Goal: Task Accomplishment & Management: Complete application form

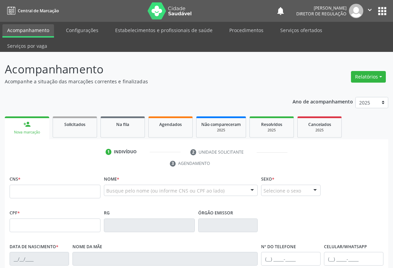
click at [37, 185] on input "text" at bounding box center [55, 192] width 91 height 14
type input "708 2066 0107 8644"
type input "1529074835"
type input "23/10/1993"
type input "(74) 98806-9211"
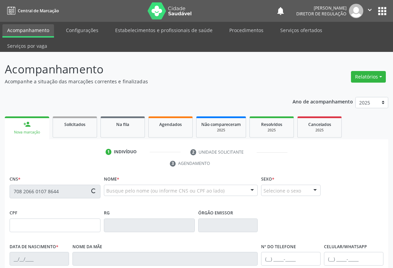
type input "(74) 98806-9211"
type input "075.526.135-64"
type input "S/N"
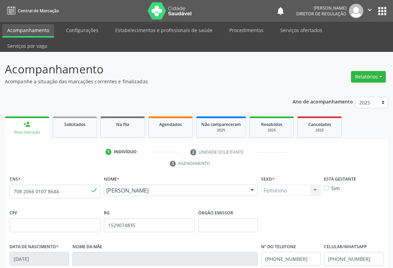
scroll to position [113, 0]
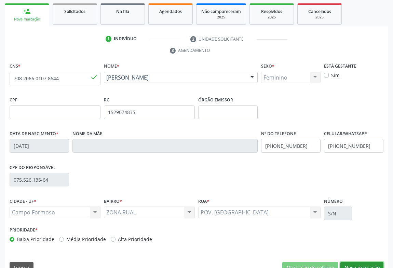
click at [365, 262] on button "Nova marcação" at bounding box center [361, 268] width 43 height 12
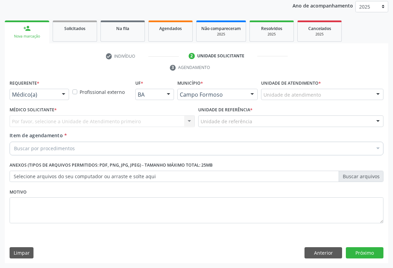
scroll to position [81, 0]
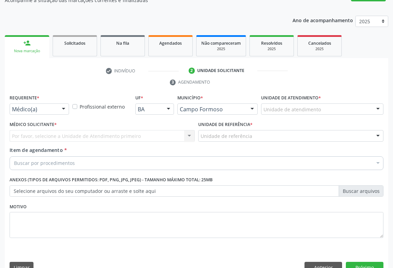
click at [63, 104] on div at bounding box center [63, 110] width 10 height 12
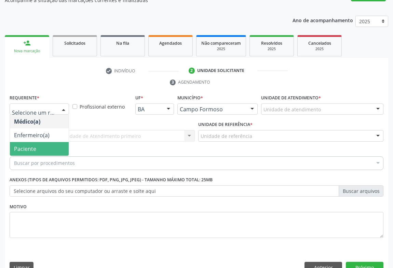
drag, startPoint x: 53, startPoint y: 137, endPoint x: 95, endPoint y: 132, distance: 42.7
click at [53, 142] on span "Paciente" at bounding box center [39, 149] width 59 height 14
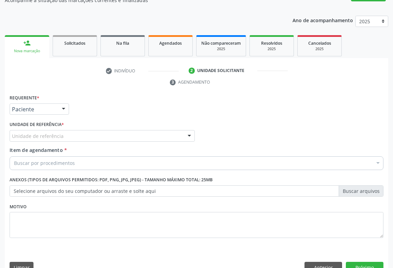
click at [99, 130] on div "Unidade de referência" at bounding box center [102, 136] width 185 height 12
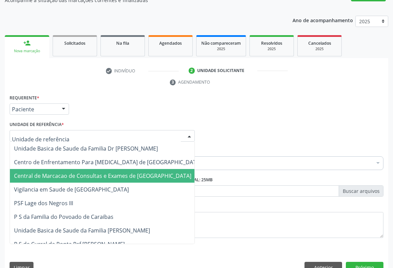
drag, startPoint x: 99, startPoint y: 151, endPoint x: 101, endPoint y: 159, distance: 8.3
click at [101, 172] on span "Central de Marcacao de Consultas e Exames de [GEOGRAPHIC_DATA]" at bounding box center [102, 176] width 177 height 8
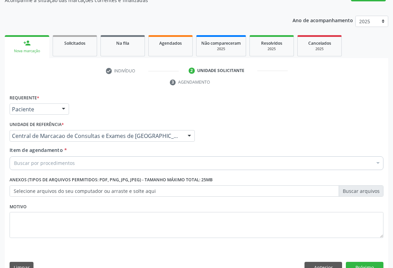
click at [101, 157] on div "Buscar por procedimentos" at bounding box center [197, 164] width 374 height 14
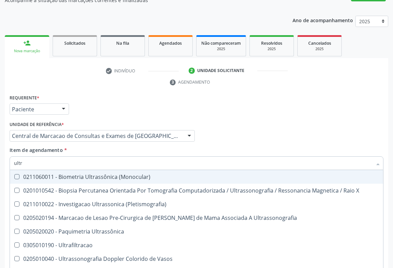
type input "ultra"
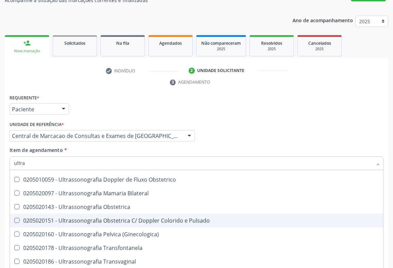
scroll to position [124, 0]
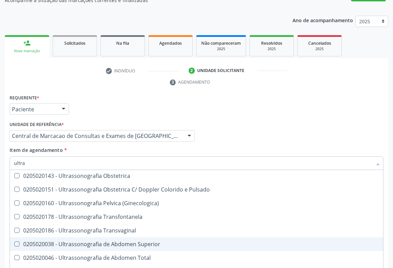
click at [126, 238] on span "0205020038 - Ultrassonografia de Abdomen Superior" at bounding box center [196, 245] width 373 height 14
checkbox Superior "false"
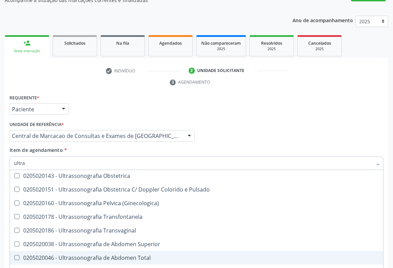
click at [127, 255] on div "0205020046 - Ultrassonografia de Abdomen Total" at bounding box center [196, 257] width 365 height 5
checkbox Total "true"
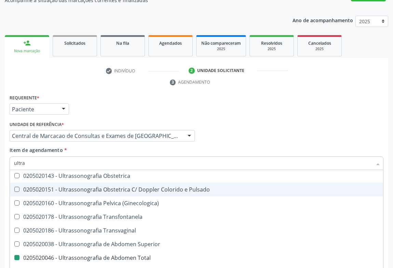
click at [259, 120] on div "Médico Solicitante Por favor, selecione a Unidade de Atendimento primeiro Nenhu…" at bounding box center [196, 133] width 377 height 27
checkbox X "true"
checkbox Total "false"
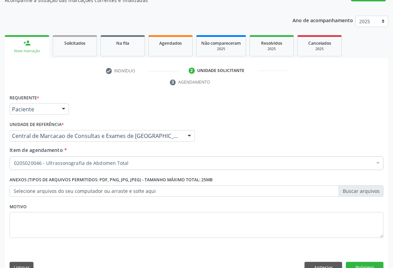
scroll to position [0, 0]
click at [363, 262] on button "Próximo" at bounding box center [365, 268] width 38 height 12
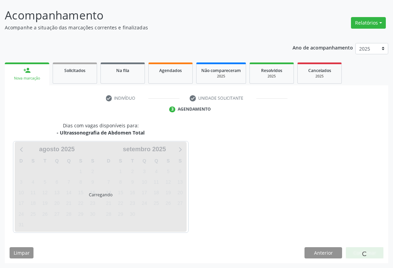
scroll to position [39, 0]
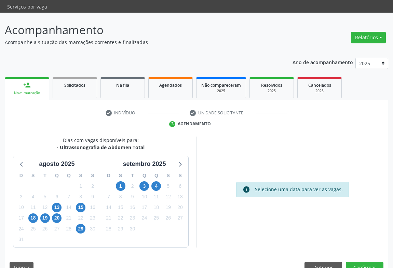
click at [139, 181] on div "3" at bounding box center [144, 186] width 12 height 11
click at [146, 181] on span "3" at bounding box center [144, 186] width 10 height 10
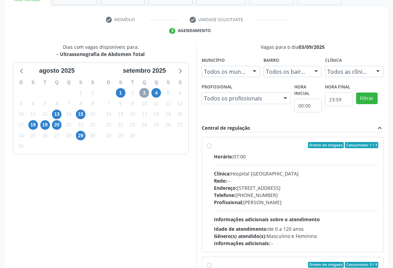
scroll to position [154, 0]
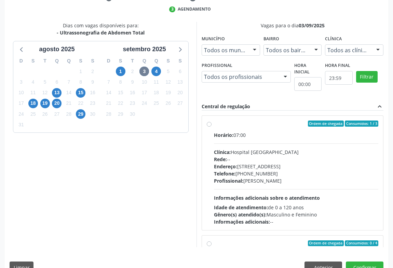
click at [275, 132] on div "Horário: 07:00" at bounding box center [296, 135] width 164 height 7
click at [212, 122] on input "Ordem de chegada Consumidos: 1 / 3 Horário: 07:00 Clínica: Hospital Sao Francis…" at bounding box center [209, 124] width 5 height 6
radio input "true"
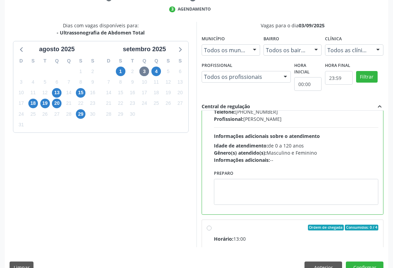
scroll to position [93, 0]
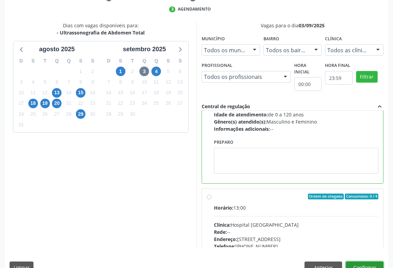
click at [360, 262] on button "Confirmar" at bounding box center [365, 268] width 38 height 12
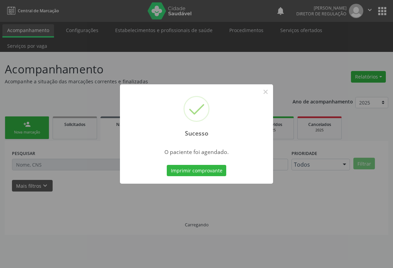
scroll to position [0, 0]
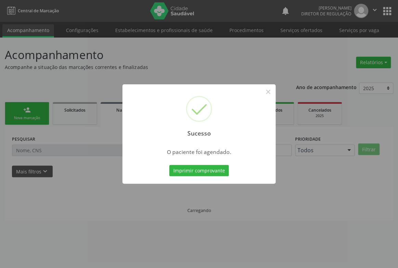
click at [169, 165] on button "Imprimir comprovante" at bounding box center [198, 171] width 59 height 12
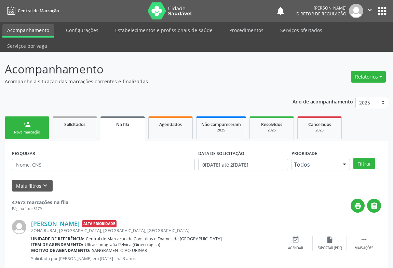
click at [40, 117] on link "person_add Nova marcação" at bounding box center [27, 128] width 44 height 23
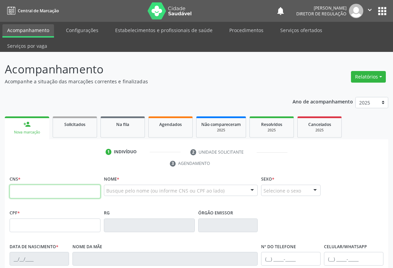
click at [31, 185] on input "text" at bounding box center [55, 192] width 91 height 14
type input "701 0018 2369 6697"
type input "2113070090"
type input "08/04/1997"
type input "079.097.495-97"
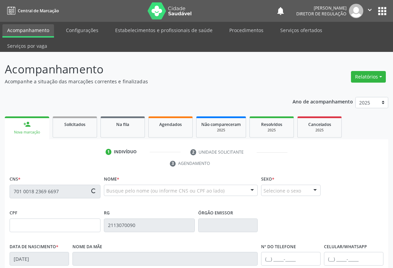
type input "sn"
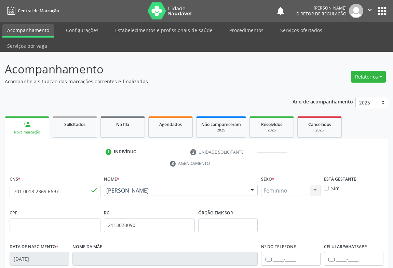
scroll to position [113, 0]
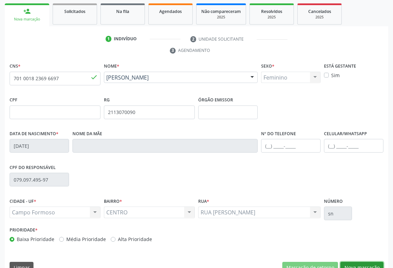
click at [357, 262] on button "Nova marcação" at bounding box center [361, 268] width 43 height 12
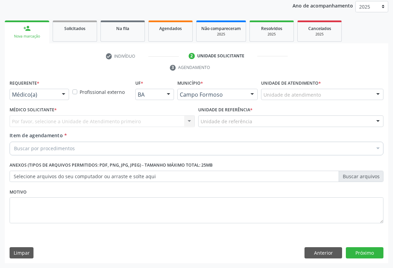
scroll to position [81, 0]
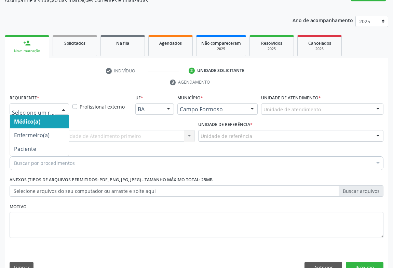
click at [59, 104] on div at bounding box center [63, 110] width 10 height 12
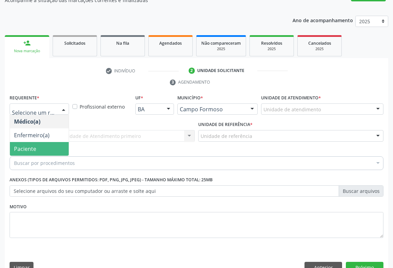
click at [58, 142] on span "Paciente" at bounding box center [39, 149] width 59 height 14
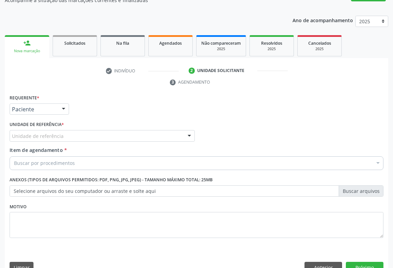
click at [92, 130] on div "Unidade de referência" at bounding box center [102, 136] width 185 height 12
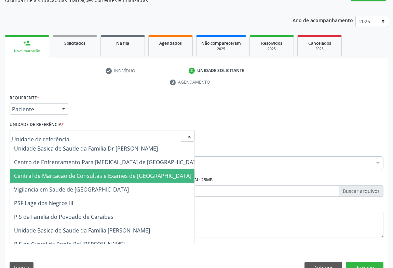
drag, startPoint x: 92, startPoint y: 161, endPoint x: 107, endPoint y: 158, distance: 15.4
click at [93, 172] on span "Central de Marcacao de Consultas e Exames de [GEOGRAPHIC_DATA]" at bounding box center [102, 176] width 177 height 8
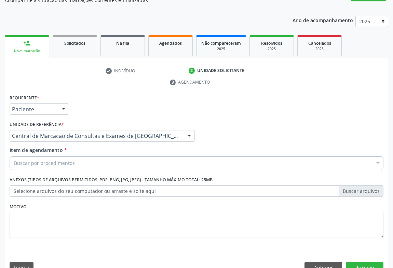
click at [113, 157] on div "Buscar por procedimentos" at bounding box center [197, 164] width 374 height 14
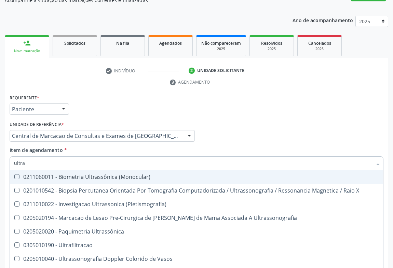
type input "ultras"
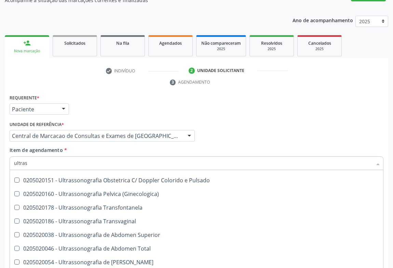
scroll to position [89, 0]
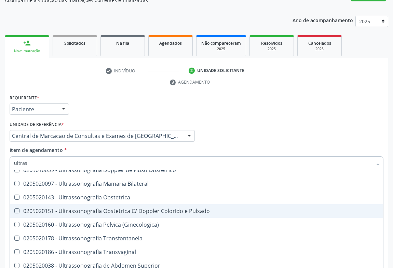
click at [134, 204] on span "0205020151 - Ultrassonografia Obstetrica C/ Doppler Colorido e Pulsado" at bounding box center [196, 211] width 373 height 14
checkbox Pulsado "false"
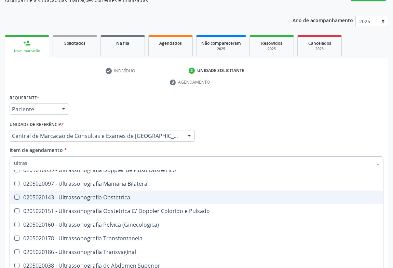
click at [134, 195] on div "0205020143 - Ultrassonografia Obstetrica" at bounding box center [196, 197] width 365 height 5
checkbox Obstetrica "true"
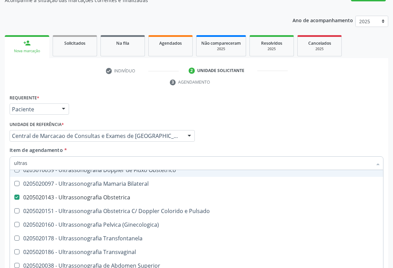
click at [222, 126] on div "Médico Solicitante Por favor, selecione a Unidade de Atendimento primeiro Nenhu…" at bounding box center [196, 133] width 377 height 27
checkbox X "true"
checkbox Obstetrica "false"
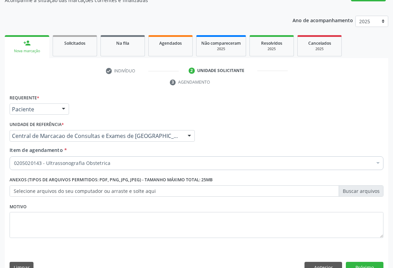
scroll to position [0, 0]
click at [358, 262] on button "Próximo" at bounding box center [365, 268] width 38 height 12
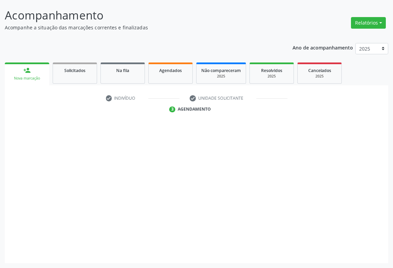
scroll to position [39, 0]
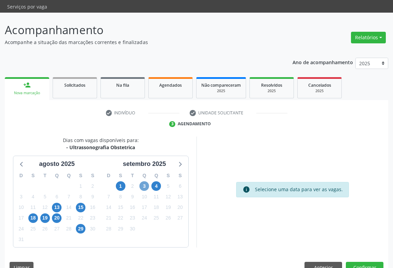
click at [144, 181] on span "3" at bounding box center [144, 186] width 10 height 10
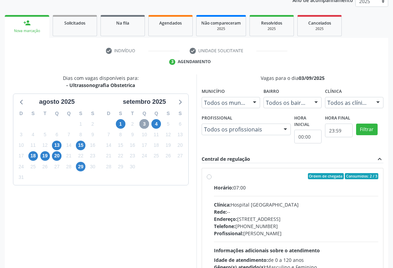
scroll to position [62, 0]
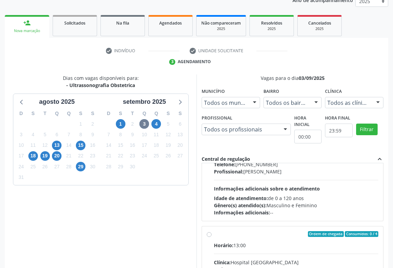
click at [212, 231] on input "Ordem de chegada Consumidos: 0 / 4 Horário: 13:00 Clínica: Hospital [GEOGRAPHIC…" at bounding box center [209, 234] width 5 height 6
radio input "true"
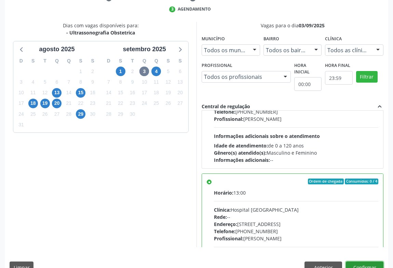
click at [365, 262] on button "Confirmar" at bounding box center [365, 268] width 38 height 12
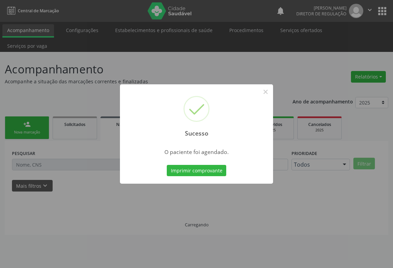
scroll to position [0, 0]
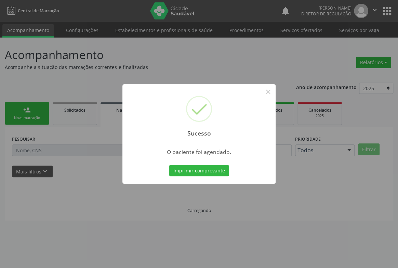
click at [169, 165] on button "Imprimir comprovante" at bounding box center [198, 171] width 59 height 12
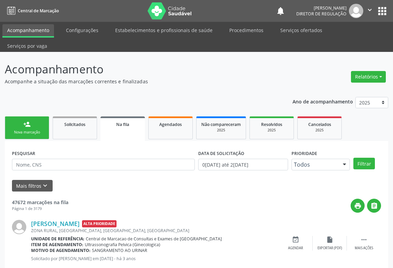
click at [31, 115] on ul "person_add Nova marcação Solicitados Na fila Agendados Não compareceram 2025 Re…" at bounding box center [196, 128] width 383 height 26
click at [33, 117] on link "person_add Nova marcação" at bounding box center [27, 128] width 44 height 23
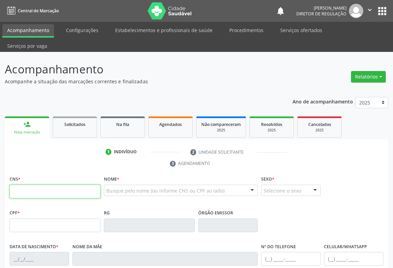
click at [29, 185] on input "text" at bounding box center [55, 192] width 91 height 14
type input "704 7087 9875 0632"
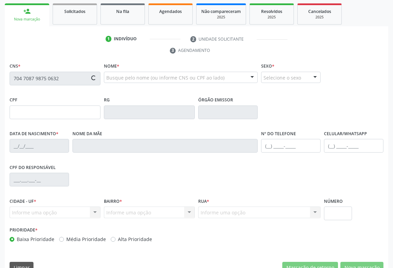
type input "17/12/2010"
type input "Genilde Jesus Sousa Barbosa"
type input "(71) 98543-6300"
type input "S/N"
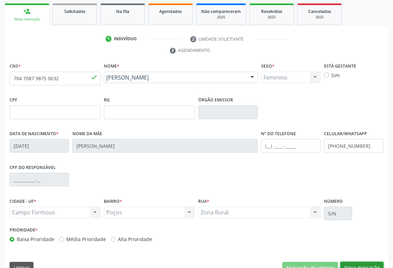
click at [357, 262] on button "Nova marcação" at bounding box center [361, 268] width 43 height 12
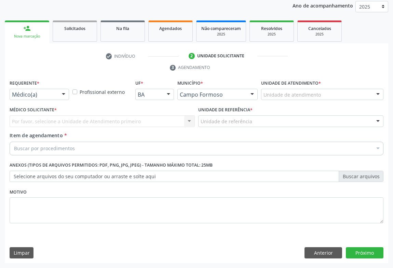
scroll to position [81, 0]
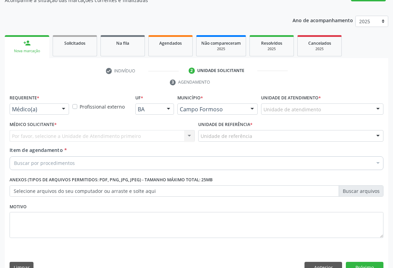
click at [61, 104] on div at bounding box center [63, 110] width 10 height 12
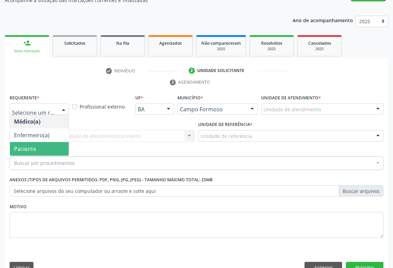
click at [56, 142] on span "Paciente" at bounding box center [39, 149] width 59 height 14
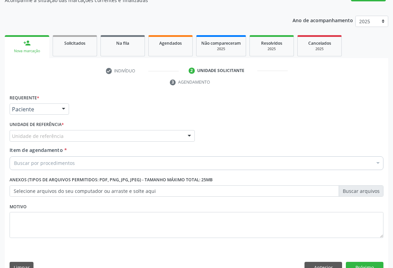
click at [96, 130] on div "Unidade de referência" at bounding box center [102, 136] width 185 height 12
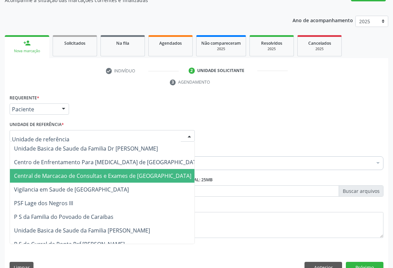
click at [98, 169] on span "Central de Marcacao de Consultas e Exames de [GEOGRAPHIC_DATA]" at bounding box center [107, 176] width 195 height 14
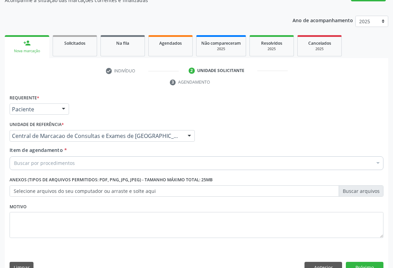
click at [122, 157] on div "Buscar por procedimentos" at bounding box center [197, 164] width 374 height 14
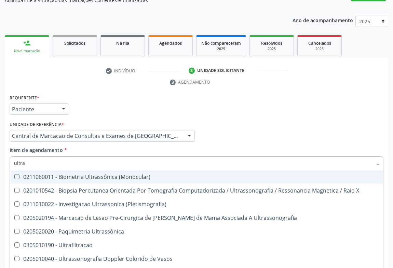
type input "ultras"
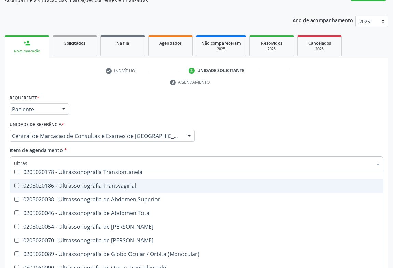
scroll to position [124, 0]
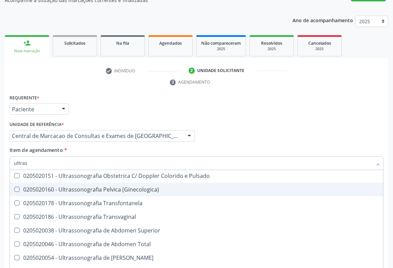
click at [151, 187] on div "0205020160 - Ultrassonografia Pelvica (Ginecologica)" at bounding box center [196, 189] width 365 height 5
checkbox \(Ginecologica\) "true"
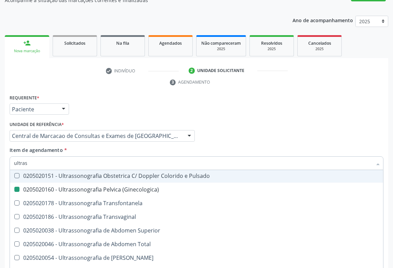
click at [236, 147] on div "Item de agendamento * ultras Desfazer seleção 0211060011 - Biometria Ultrassôni…" at bounding box center [197, 158] width 374 height 22
checkbox X "true"
checkbox \(Ginecologica\) "false"
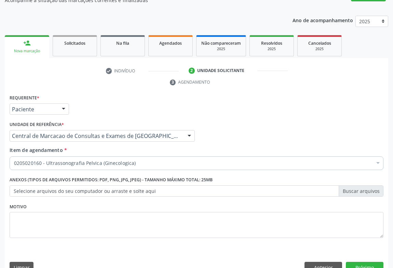
scroll to position [0, 0]
click at [367, 262] on button "Próximo" at bounding box center [365, 268] width 38 height 12
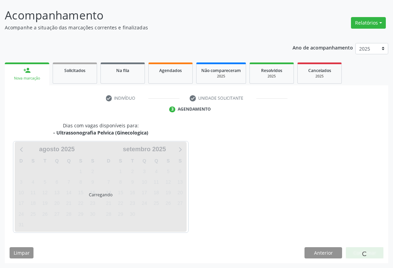
scroll to position [39, 0]
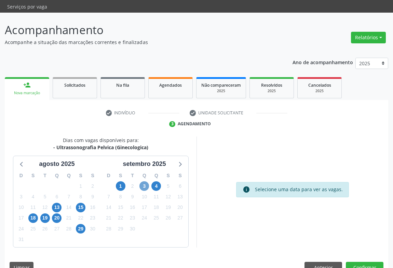
click at [148, 181] on span "3" at bounding box center [144, 186] width 10 height 10
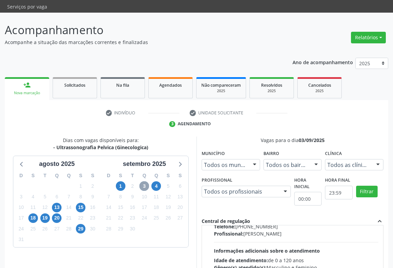
scroll to position [154, 0]
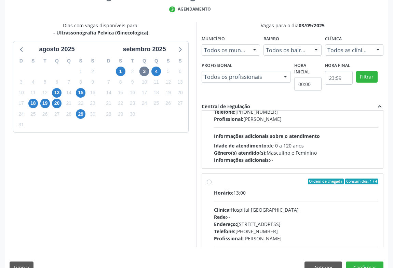
click at [256, 228] on div "Telefone: (74) 36451217" at bounding box center [296, 231] width 164 height 7
click at [212, 185] on input "Ordem de chegada Consumidos: 1 / 4 Horário: 13:00 Clínica: Hospital [GEOGRAPHIC…" at bounding box center [209, 182] width 5 height 6
radio input "true"
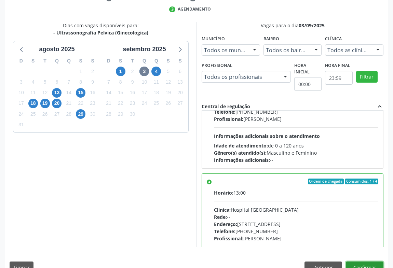
click at [368, 262] on button "Confirmar" at bounding box center [365, 268] width 38 height 12
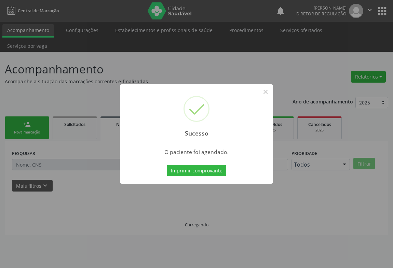
scroll to position [0, 0]
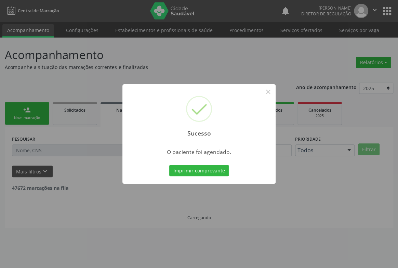
click at [169, 165] on button "Imprimir comprovante" at bounding box center [198, 171] width 59 height 12
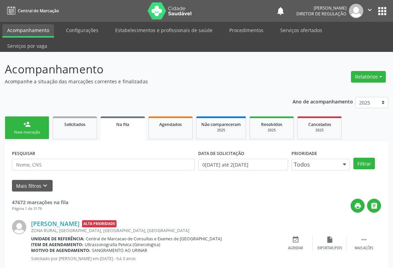
click at [29, 121] on div "person_add" at bounding box center [27, 125] width 8 height 8
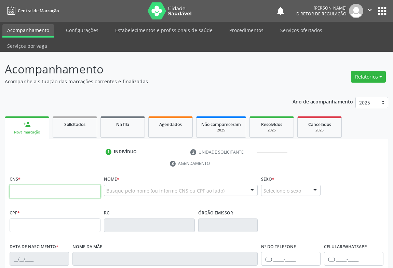
drag, startPoint x: 24, startPoint y: 176, endPoint x: 22, endPoint y: 180, distance: 4.4
click at [24, 185] on input "text" at bounding box center [55, 192] width 91 height 14
type input "700 5099 6774 0256"
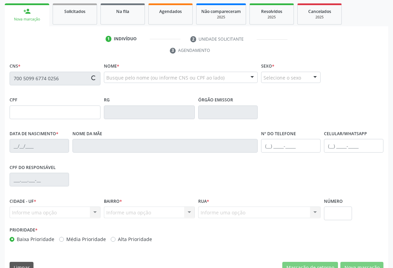
type input "2122830069"
type input "05/06/1996"
type input "(74) 99141-7006"
type input "075.477.835-54"
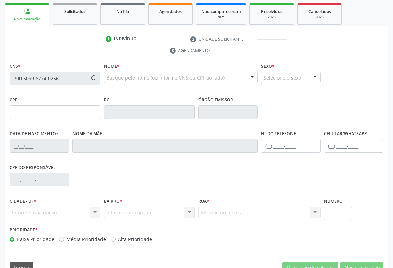
type input "S/N"
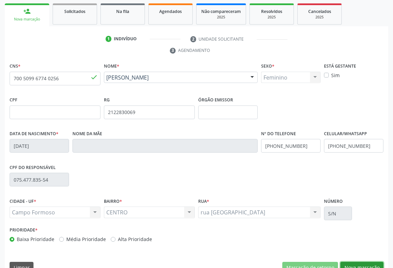
click at [359, 262] on button "Nova marcação" at bounding box center [361, 268] width 43 height 12
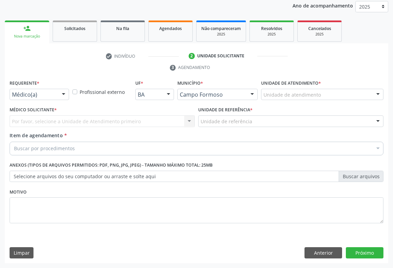
scroll to position [81, 0]
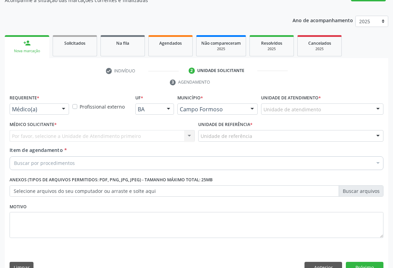
click at [54, 104] on div "Médico(a) Médico(a) Enfermeiro(a) Paciente Nenhum resultado encontrado para: " …" at bounding box center [39, 110] width 59 height 12
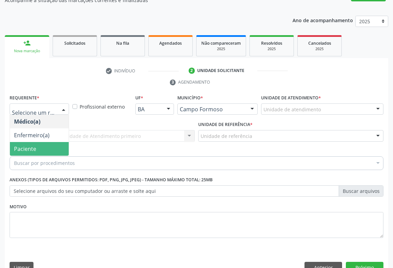
drag, startPoint x: 53, startPoint y: 128, endPoint x: 76, endPoint y: 124, distance: 23.3
click at [53, 142] on span "Paciente" at bounding box center [39, 149] width 59 height 14
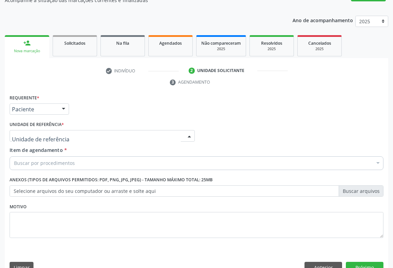
click at [78, 130] on div at bounding box center [102, 136] width 185 height 12
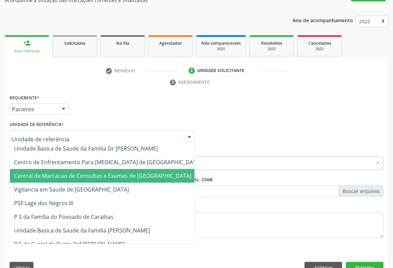
click at [82, 172] on span "Central de Marcacao de Consultas e Exames de [GEOGRAPHIC_DATA]" at bounding box center [102, 176] width 177 height 8
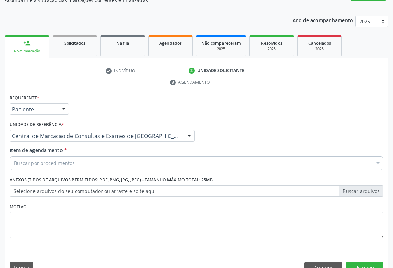
click at [94, 157] on div "Buscar por procedimentos" at bounding box center [197, 164] width 374 height 14
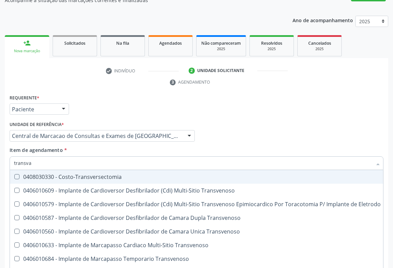
type input "transvag"
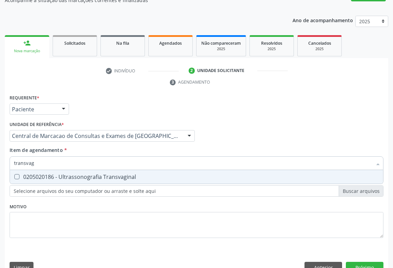
click at [94, 170] on span "0205020186 - Ultrassonografia Transvaginal" at bounding box center [196, 177] width 373 height 14
checkbox Transvaginal "true"
click at [364, 250] on div "Requerente * Paciente Médico(a) Enfermeiro(a) Paciente Nenhum resultado encontr…" at bounding box center [196, 186] width 383 height 186
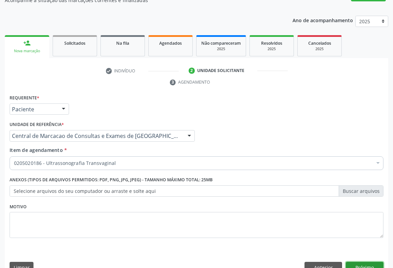
click at [367, 262] on button "Próximo" at bounding box center [365, 268] width 38 height 12
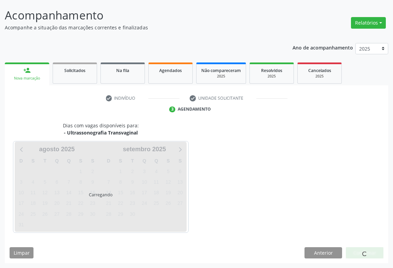
scroll to position [39, 0]
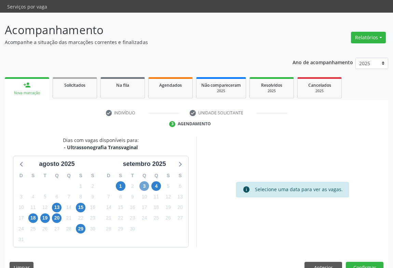
click at [144, 181] on span "3" at bounding box center [144, 186] width 10 height 10
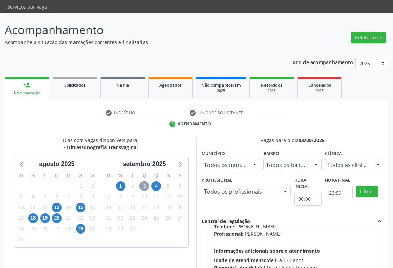
scroll to position [107, 0]
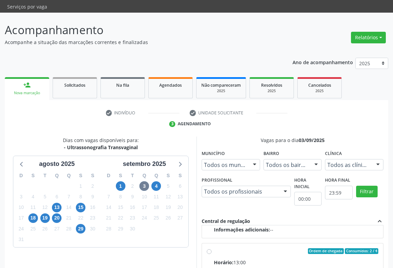
click at [212, 248] on input "Ordem de chegada Consumidos: 2 / 4 Horário: 13:00 Clínica: Hospital [GEOGRAPHIC…" at bounding box center [209, 251] width 5 height 6
radio input "true"
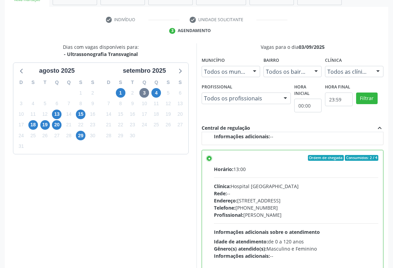
scroll to position [154, 0]
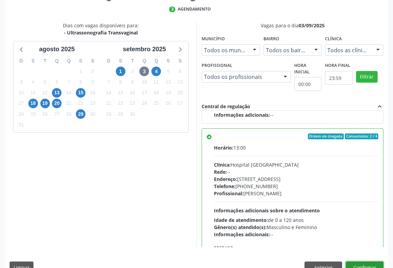
click at [364, 262] on button "Confirmar" at bounding box center [365, 268] width 38 height 12
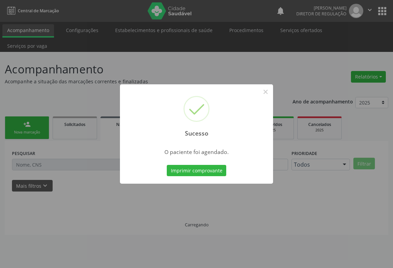
scroll to position [0, 0]
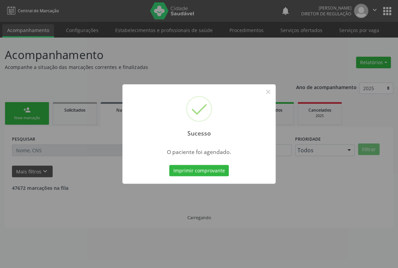
click at [169, 165] on button "Imprimir comprovante" at bounding box center [198, 171] width 59 height 12
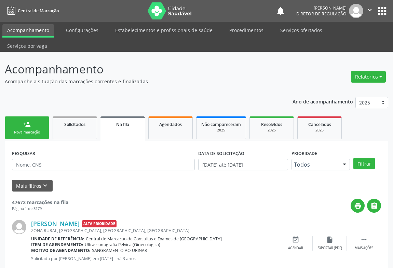
click at [13, 117] on link "person_add Nova marcação" at bounding box center [27, 128] width 44 height 23
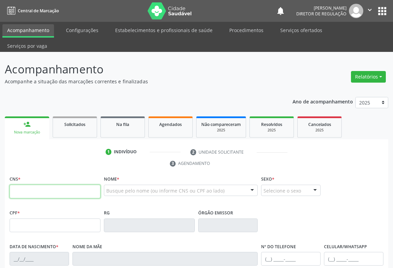
click at [38, 185] on input "text" at bounding box center [55, 192] width 91 height 14
type input "709 2082 4893 2539"
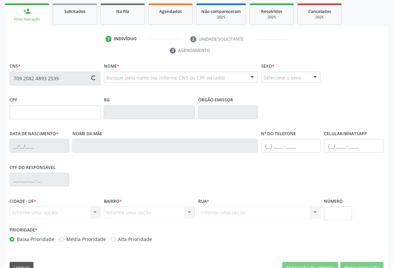
type input "099.337.655-07"
type input "2328449840"
type input "[DATE]"
type input "[PERSON_NAME]"
type input "[PHONE_NUMBER]"
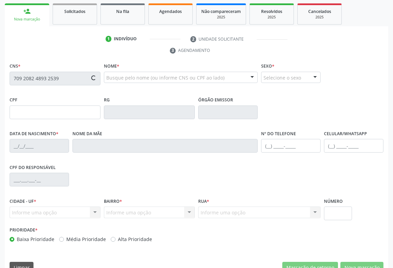
type input "099.337.655-07"
type input "S/N"
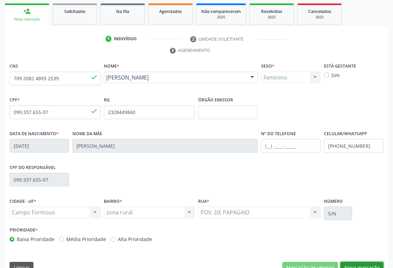
click at [357, 262] on button "Nova marcação" at bounding box center [361, 268] width 43 height 12
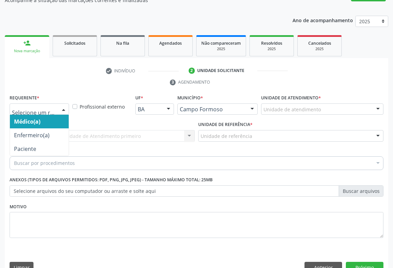
click at [57, 104] on div at bounding box center [39, 110] width 59 height 12
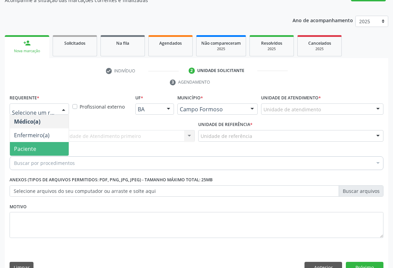
click at [59, 142] on span "Paciente" at bounding box center [39, 149] width 59 height 14
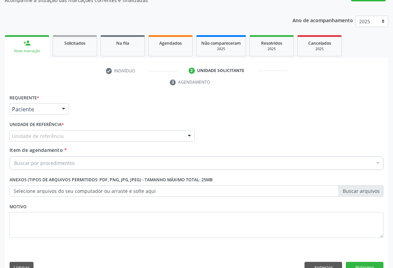
click at [85, 130] on div "Unidade de referência" at bounding box center [102, 136] width 185 height 12
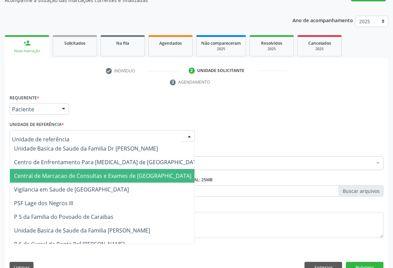
click at [98, 172] on span "Central de Marcacao de Consultas e Exames de [GEOGRAPHIC_DATA]" at bounding box center [102, 176] width 177 height 8
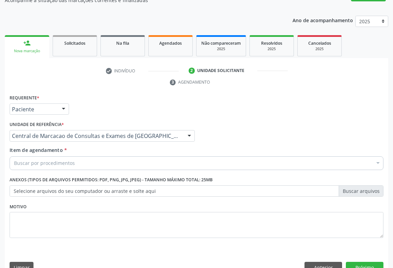
click at [109, 157] on div "Buscar por procedimentos" at bounding box center [197, 164] width 374 height 14
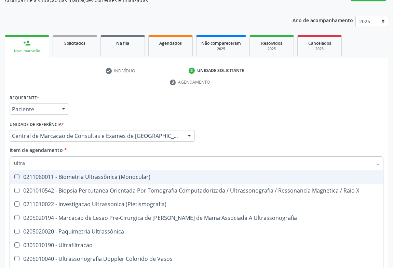
type input "ultras"
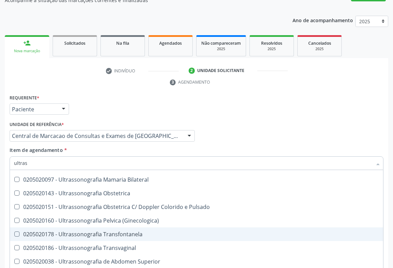
scroll to position [124, 0]
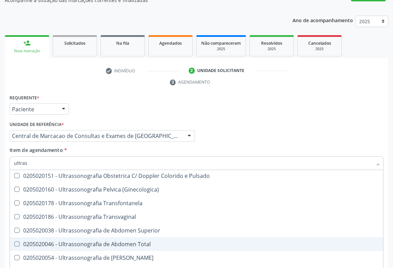
click at [141, 242] on div "0205020046 - Ultrassonografia de Abdomen Total" at bounding box center [196, 244] width 365 height 5
checkbox Total "true"
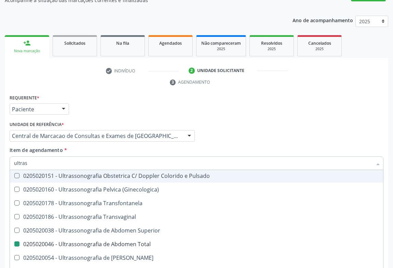
click at [285, 120] on div "Médico Solicitante Por favor, selecione a Unidade de Atendimento primeiro Nenhu…" at bounding box center [196, 133] width 377 height 27
checkbox X "true"
checkbox Total "false"
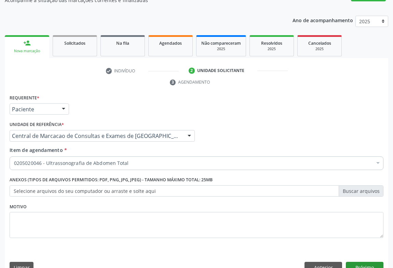
scroll to position [0, 0]
click at [349, 262] on button "Próximo" at bounding box center [365, 268] width 38 height 12
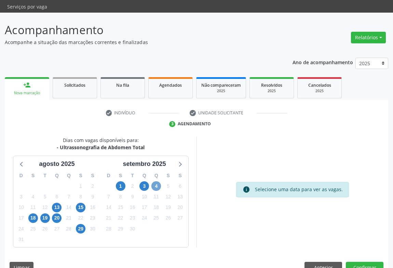
click at [158, 181] on span "4" at bounding box center [156, 186] width 10 height 10
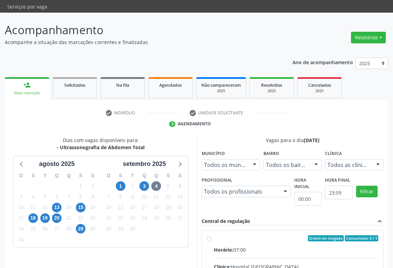
click at [258, 246] on div "Horário: 07:00" at bounding box center [296, 249] width 164 height 7
click at [212, 237] on input "Ordem de chegada Consumidos: 0 / 3 Horário: 07:00 Clínica: Hospital [GEOGRAPHIC…" at bounding box center [209, 238] width 5 height 6
radio input "true"
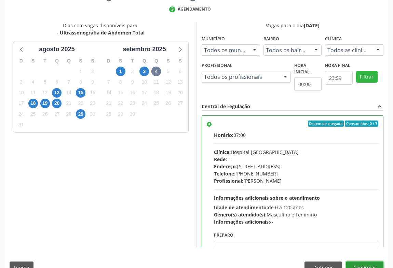
click at [358, 262] on button "Confirmar" at bounding box center [365, 268] width 38 height 12
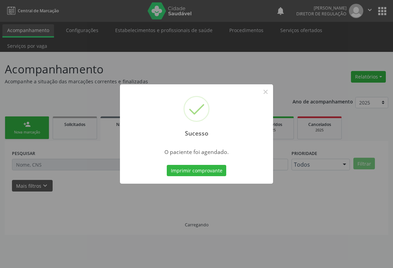
scroll to position [0, 0]
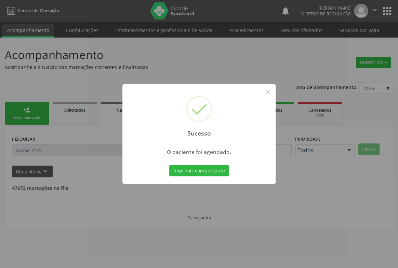
click at [169, 165] on button "Imprimir comprovante" at bounding box center [198, 171] width 59 height 12
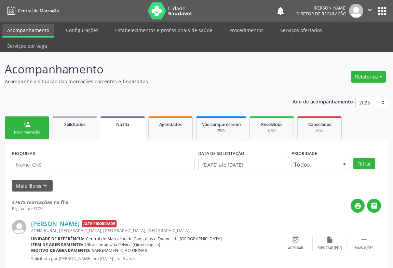
click at [40, 121] on link "person_add Nova marcação" at bounding box center [27, 128] width 44 height 23
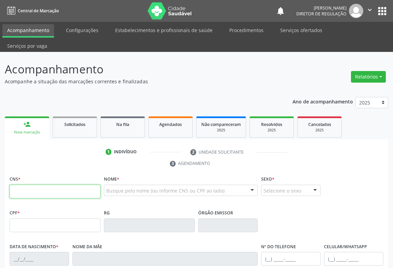
click at [60, 185] on input "text" at bounding box center [55, 192] width 91 height 14
type input "706 1048 0342 7030"
type input "[DATE]"
type input "[PHONE_NUMBER]"
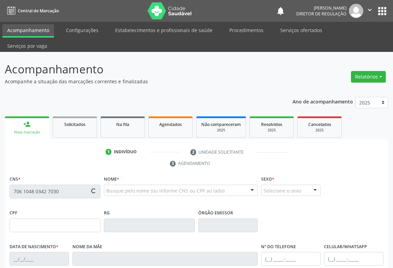
type input "SN"
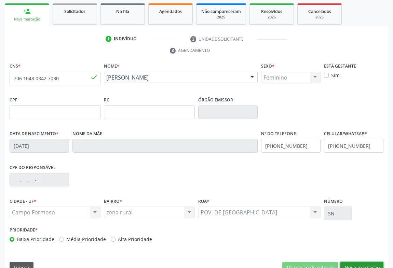
click at [367, 262] on button "Nova marcação" at bounding box center [361, 268] width 43 height 12
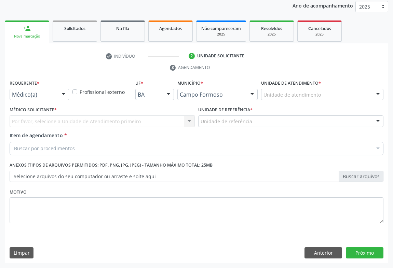
scroll to position [81, 0]
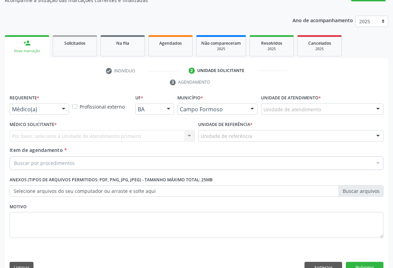
click at [65, 104] on div at bounding box center [63, 110] width 10 height 12
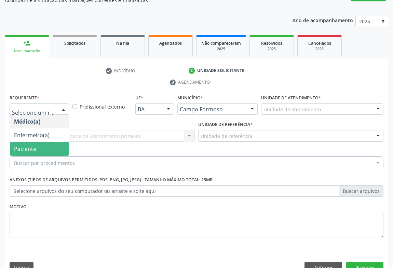
click at [47, 142] on span "Paciente" at bounding box center [39, 149] width 59 height 14
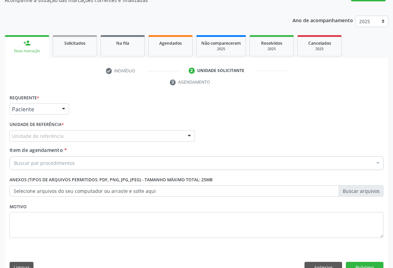
click at [89, 130] on div "Unidade de referência" at bounding box center [102, 136] width 185 height 12
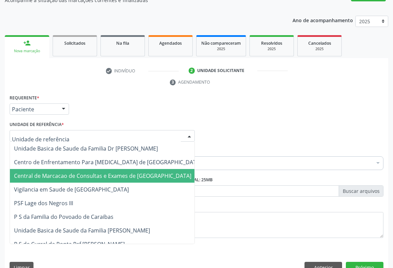
click at [89, 172] on span "Central de Marcacao de Consultas e Exames de [GEOGRAPHIC_DATA]" at bounding box center [102, 176] width 177 height 8
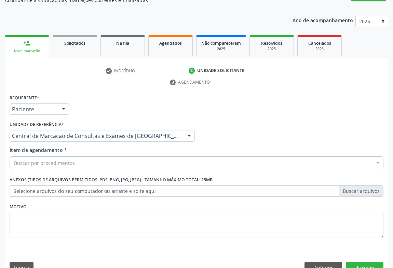
click at [84, 157] on div "Buscar por procedimentos" at bounding box center [197, 164] width 374 height 14
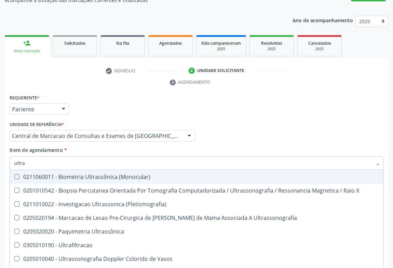
type input "ultras"
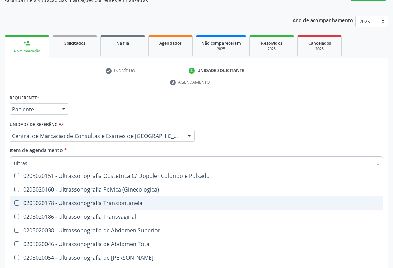
scroll to position [155, 0]
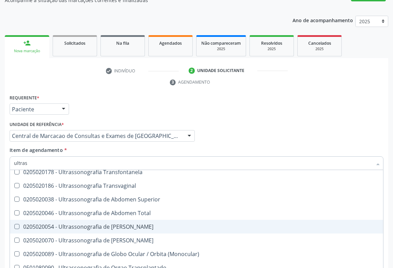
click at [145, 224] on div "0205020054 - Ultrassonografia de [PERSON_NAME]" at bounding box center [196, 226] width 365 height 5
checkbox Urinario "true"
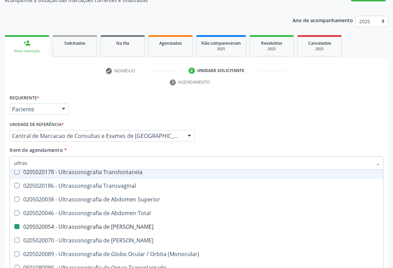
click at [220, 147] on div "Item de agendamento * ultras Desfazer seleção 0211060011 - Biometria Ultrassôni…" at bounding box center [197, 158] width 374 height 22
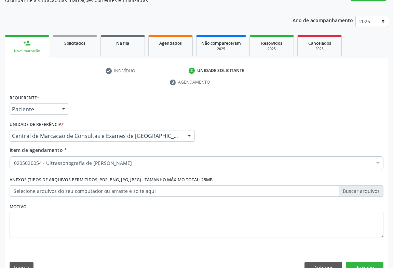
scroll to position [0, 0]
click at [354, 262] on button "Próximo" at bounding box center [365, 268] width 38 height 12
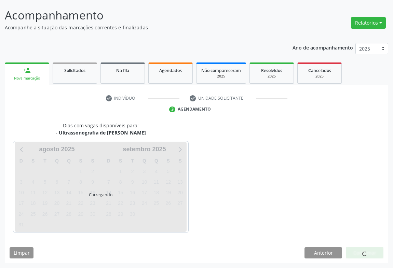
scroll to position [39, 0]
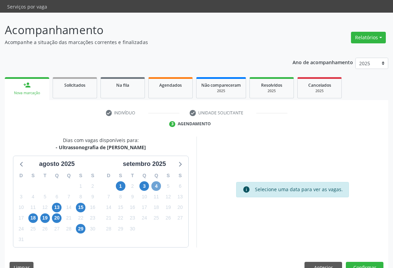
click at [156, 181] on span "4" at bounding box center [156, 186] width 10 height 10
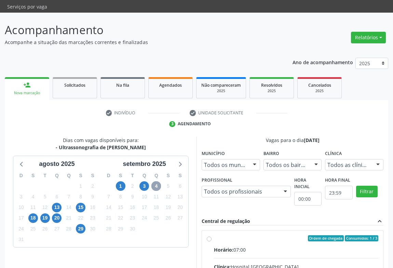
scroll to position [107, 0]
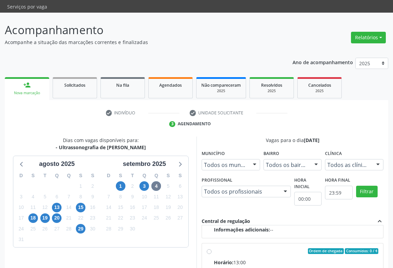
click at [267, 259] on div "Horário: 13:00" at bounding box center [296, 262] width 164 height 7
click at [212, 248] on input "Ordem de chegada Consumidos: 0 / 4 Horário: 13:00 Clínica: Hospital [GEOGRAPHIC…" at bounding box center [209, 251] width 5 height 6
radio input "true"
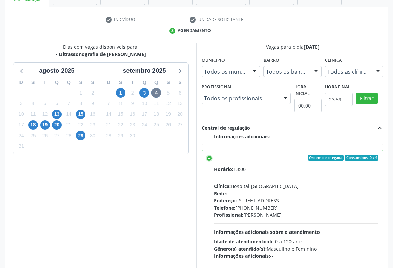
scroll to position [154, 0]
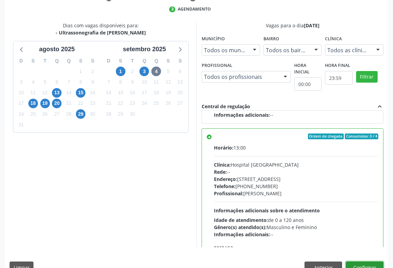
click at [370, 262] on button "Confirmar" at bounding box center [365, 268] width 38 height 12
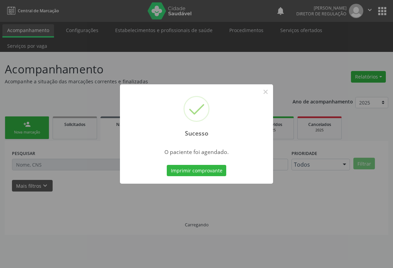
scroll to position [0, 0]
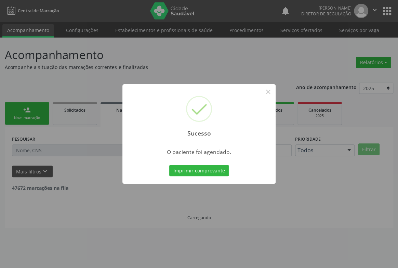
click at [169, 165] on button "Imprimir comprovante" at bounding box center [198, 171] width 59 height 12
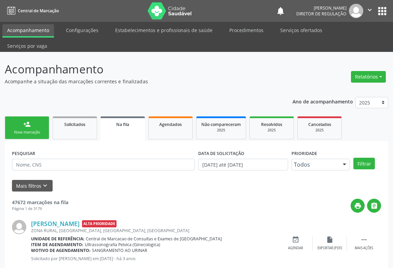
click at [31, 117] on link "person_add Nova marcação" at bounding box center [27, 128] width 44 height 23
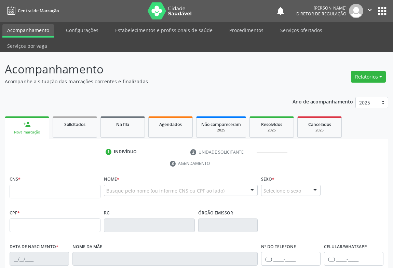
click at [59, 174] on div "CNS *" at bounding box center [55, 186] width 91 height 24
click at [59, 185] on input "text" at bounding box center [55, 192] width 91 height 14
type input "700 0072 7868 8609"
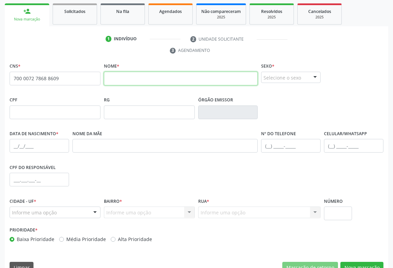
click at [197, 72] on input "text" at bounding box center [181, 79] width 154 height 14
type input "j"
type input "[PERSON_NAME]"
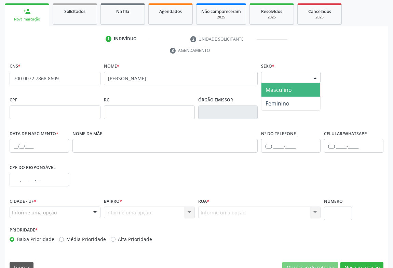
click at [269, 72] on div "Selecione o sexo" at bounding box center [290, 78] width 59 height 12
click at [284, 83] on span "Masculino" at bounding box center [290, 90] width 59 height 14
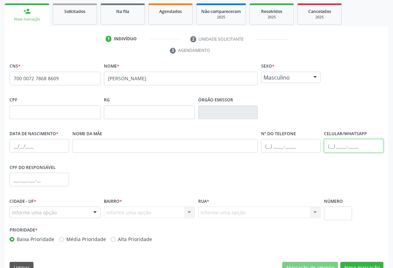
click at [334, 139] on input "text" at bounding box center [353, 146] width 59 height 14
type input "[PHONE_NUMBER]"
click at [89, 207] on div "Informe uma opção Campo Formoso - BA Nenhum resultado encontrado para: " " Nenh…" at bounding box center [55, 213] width 91 height 12
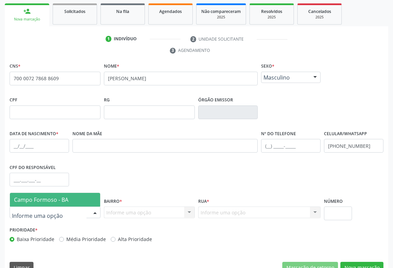
click at [85, 193] on span "Campo Formoso - BA" at bounding box center [55, 200] width 90 height 14
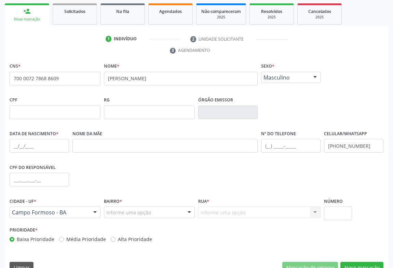
click at [152, 207] on div "Informe uma opção" at bounding box center [149, 213] width 91 height 12
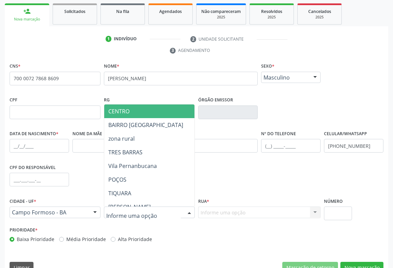
click at [152, 105] on span "CENTRO" at bounding box center [178, 112] width 148 height 14
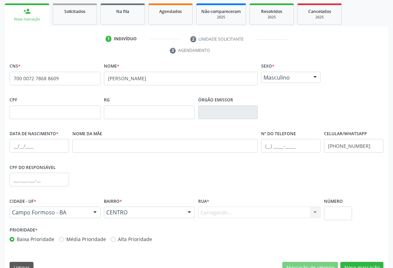
click at [232, 207] on div "Carregando... Nenhum resultado encontrado para: " " Nenhuma opção encontrada. D…" at bounding box center [259, 213] width 122 height 12
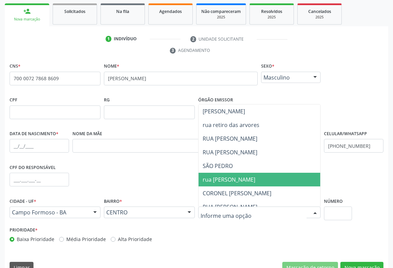
click at [247, 173] on span "rua [PERSON_NAME]" at bounding box center [281, 180] width 165 height 14
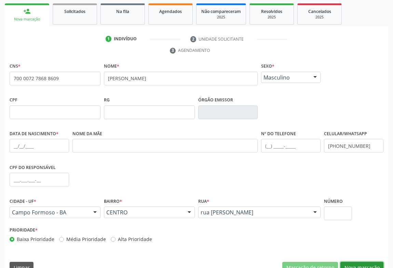
click at [357, 262] on button "Nova marcação" at bounding box center [361, 268] width 43 height 12
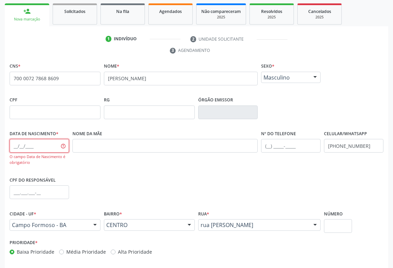
click at [46, 139] on input "text" at bounding box center [39, 146] width 59 height 14
type input "[DATE]"
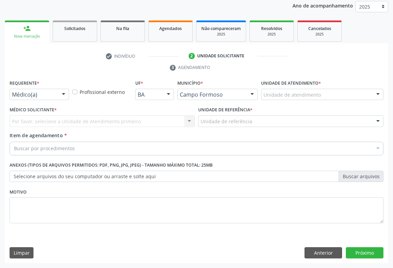
scroll to position [81, 0]
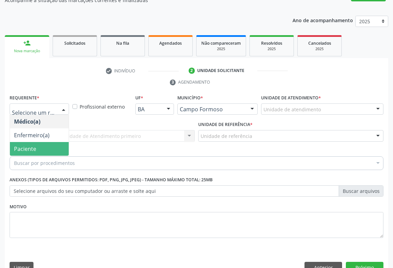
click at [47, 142] on span "Paciente" at bounding box center [39, 149] width 59 height 14
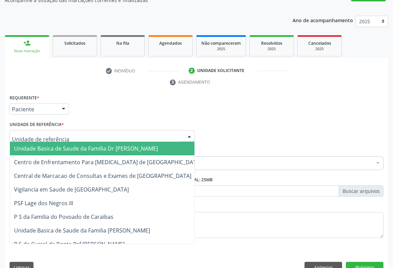
click at [88, 130] on div "Unidade Basica de Saude da Familia Dr [PERSON_NAME] Centro de Enfrentamento Par…" at bounding box center [102, 136] width 185 height 12
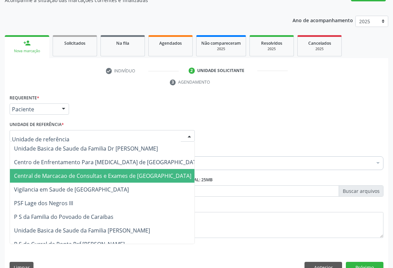
click at [87, 169] on span "Central de Marcacao de Consultas e Exames de [GEOGRAPHIC_DATA]" at bounding box center [107, 176] width 195 height 14
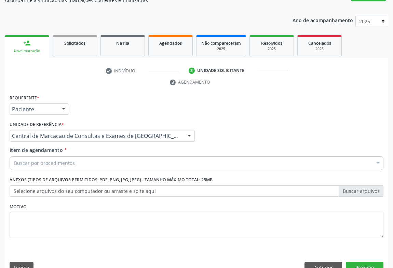
click at [99, 157] on div "Buscar por procedimentos" at bounding box center [197, 164] width 374 height 14
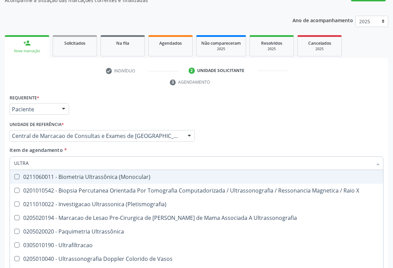
type input "ULTRAS"
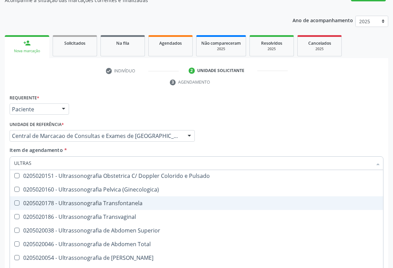
scroll to position [155, 0]
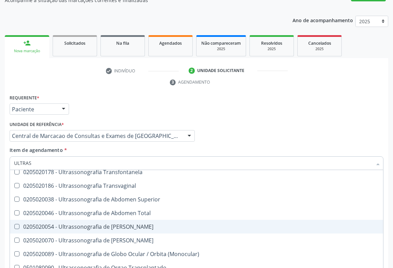
click at [151, 224] on div "0205020054 - Ultrassonografia de [PERSON_NAME]" at bounding box center [196, 226] width 365 height 5
checkbox Urinario "true"
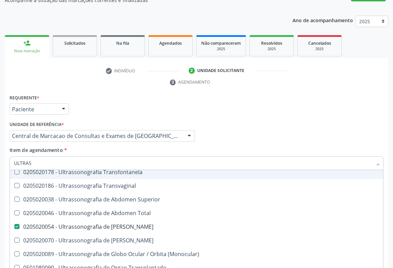
click at [294, 120] on div "Médico Solicitante Por favor, selecione a Unidade de Atendimento primeiro Nenhu…" at bounding box center [196, 133] width 377 height 27
checkbox X "true"
checkbox Urinario "false"
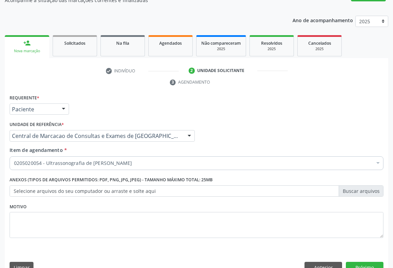
scroll to position [0, 0]
click at [363, 262] on button "Próximo" at bounding box center [365, 268] width 38 height 12
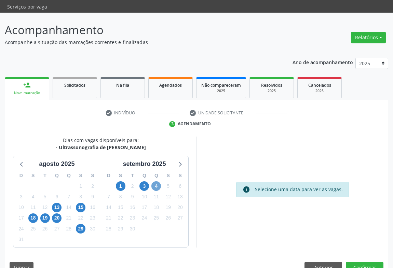
click at [154, 181] on span "4" at bounding box center [156, 186] width 10 height 10
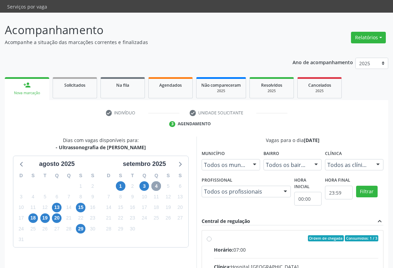
scroll to position [107, 0]
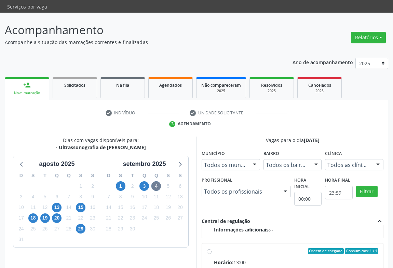
click at [212, 248] on input "Ordem de chegada Consumidos: 1 / 4 Horário: 13:00 Clínica: Hospital [GEOGRAPHIC…" at bounding box center [209, 251] width 5 height 6
radio input "true"
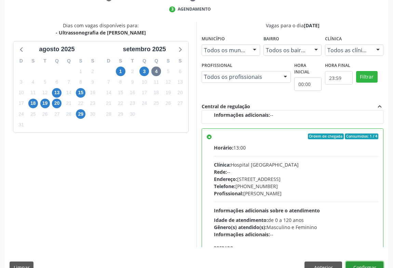
click at [377, 262] on button "Confirmar" at bounding box center [365, 268] width 38 height 12
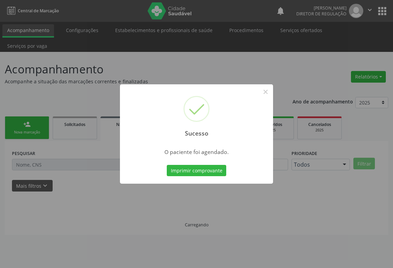
scroll to position [0, 0]
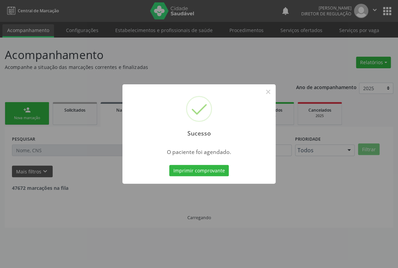
click at [169, 165] on button "Imprimir comprovante" at bounding box center [198, 171] width 59 height 12
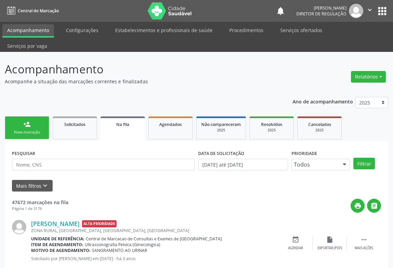
click at [26, 121] on div "person_add" at bounding box center [27, 125] width 8 height 8
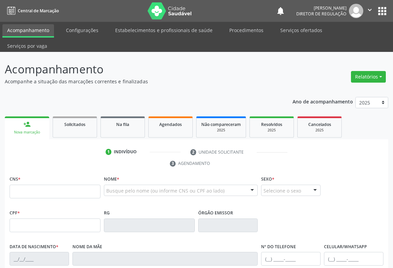
click at [41, 174] on div "CNS *" at bounding box center [55, 186] width 91 height 24
click at [44, 185] on input "text" at bounding box center [55, 192] width 91 height 14
type input "702 5043 3348 5033"
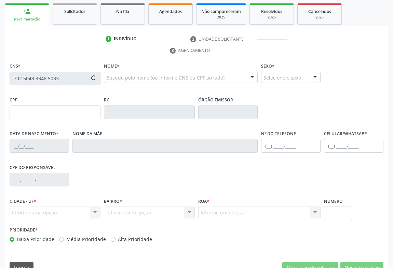
type input "089.050.845-32"
type input "1521623724"
type input "[DATE]"
type input "[PHONE_NUMBER]"
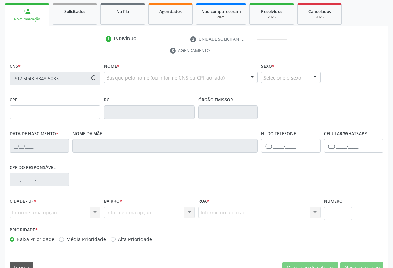
type input "S/N"
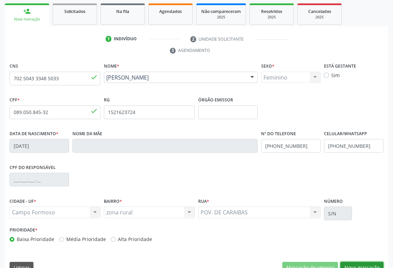
click at [359, 262] on button "Nova marcação" at bounding box center [361, 268] width 43 height 12
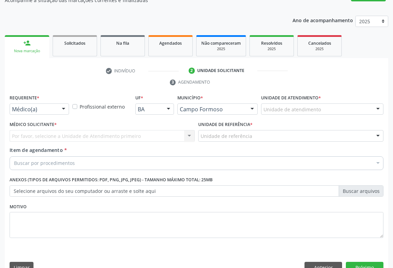
click at [55, 104] on div "Médico(a)" at bounding box center [39, 110] width 59 height 12
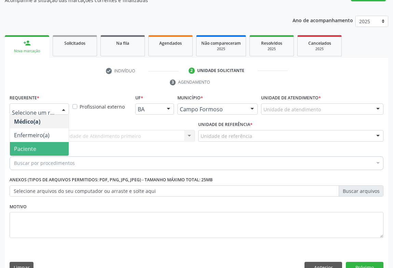
click at [54, 142] on span "Paciente" at bounding box center [39, 149] width 59 height 14
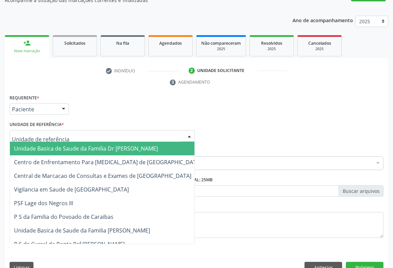
click at [100, 130] on div at bounding box center [102, 136] width 185 height 12
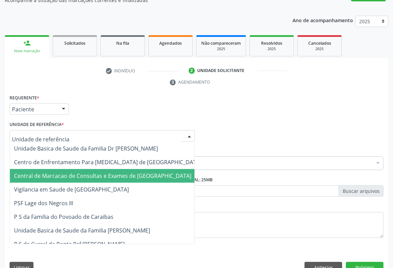
click at [101, 169] on span "Central de Marcacao de Consultas e Exames de [GEOGRAPHIC_DATA]" at bounding box center [107, 176] width 195 height 14
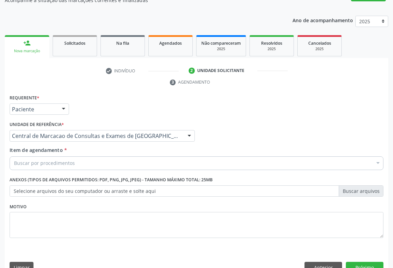
click at [114, 157] on div "Buscar por procedimentos" at bounding box center [197, 164] width 374 height 14
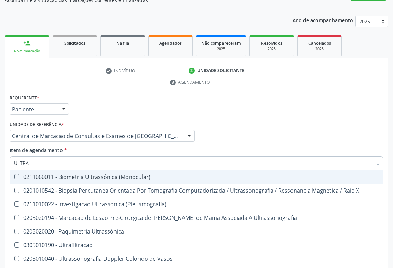
type input "ULTRAS"
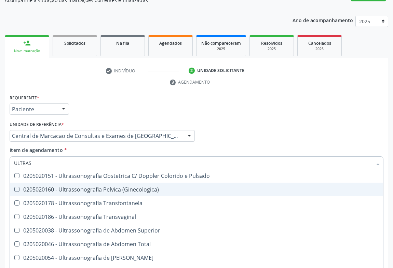
scroll to position [93, 0]
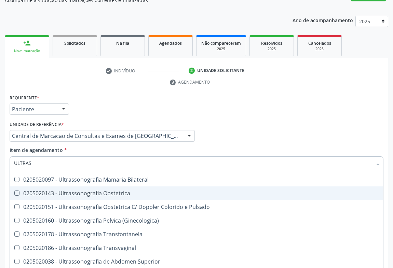
click at [158, 187] on span "0205020143 - Ultrassonografia Obstetrica" at bounding box center [196, 194] width 373 height 14
checkbox Obstetrica "true"
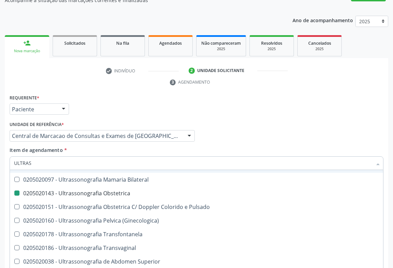
click at [220, 147] on div "Item de agendamento * ULTRAS Desfazer seleção 0211060011 - Biometria Ultrassôni…" at bounding box center [197, 158] width 374 height 22
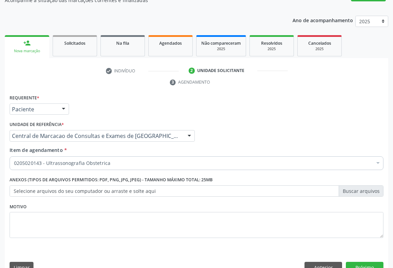
scroll to position [0, 0]
click at [360, 262] on button "Próximo" at bounding box center [365, 268] width 38 height 12
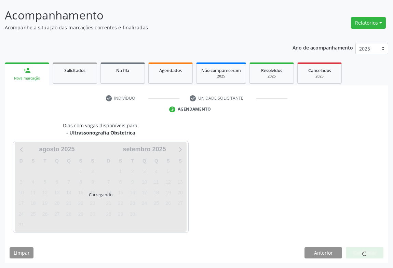
scroll to position [39, 0]
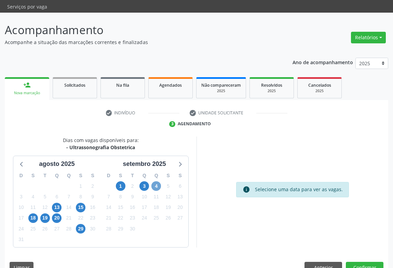
click at [152, 181] on span "4" at bounding box center [156, 186] width 10 height 10
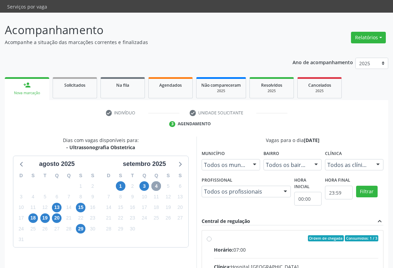
scroll to position [107, 0]
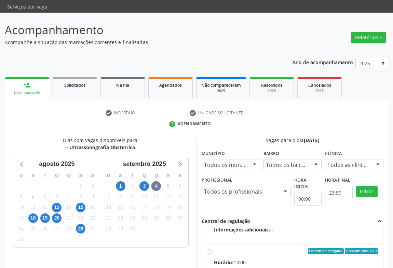
click at [212, 252] on input "Ordem de chegada Consumidos: 2 / 4 Horário: 13:00 Clínica: Hospital [GEOGRAPHIC…" at bounding box center [209, 251] width 5 height 6
radio input "true"
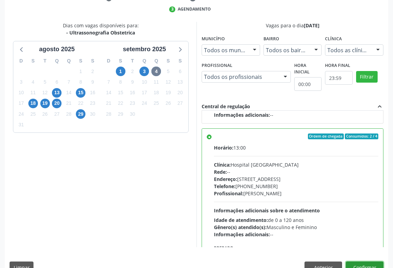
click at [369, 262] on button "Confirmar" at bounding box center [365, 268] width 38 height 12
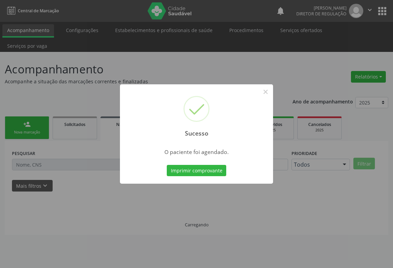
scroll to position [0, 0]
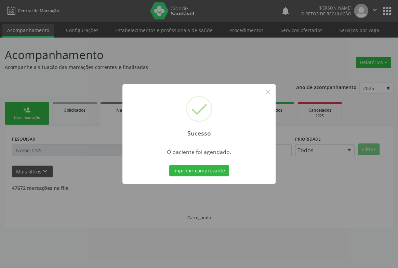
click at [169, 165] on button "Imprimir comprovante" at bounding box center [198, 171] width 59 height 12
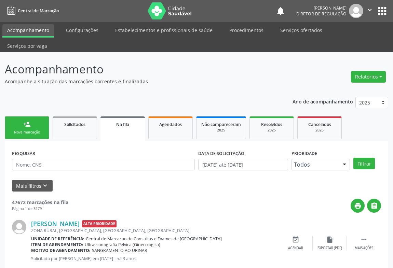
click at [372, 12] on icon "" at bounding box center [370, 10] width 8 height 8
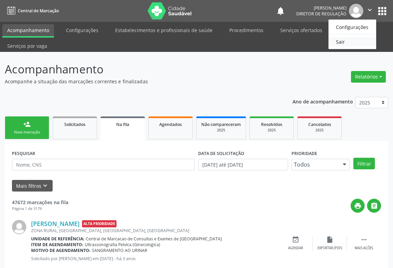
click at [334, 46] on link "Sair" at bounding box center [352, 42] width 47 height 10
